Goal: Task Accomplishment & Management: Manage account settings

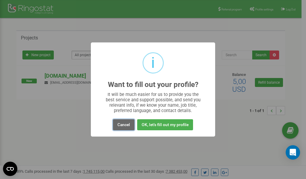
click at [125, 126] on button "Cancel" at bounding box center [124, 124] width 22 height 11
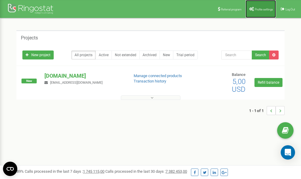
click at [262, 9] on span "Profile settings" at bounding box center [264, 9] width 18 height 3
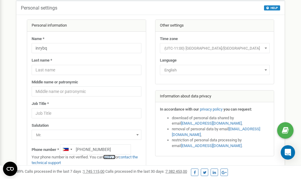
click at [113, 157] on link "verify it" at bounding box center [109, 157] width 12 height 4
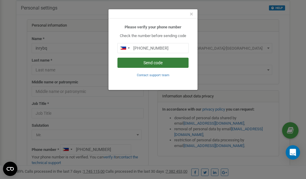
click at [146, 61] on button "Send code" at bounding box center [152, 63] width 71 height 10
